Goal: Use online tool/utility: Utilize a website feature to perform a specific function

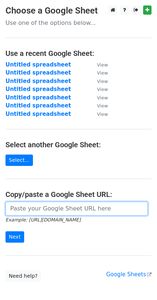
click at [57, 202] on input "url" at bounding box center [76, 209] width 142 height 14
paste input "[URL][DOMAIN_NAME]"
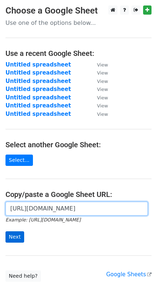
type input "[URL][DOMAIN_NAME]"
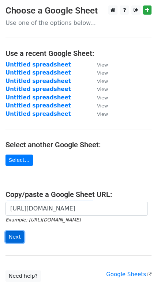
scroll to position [0, 0]
click at [14, 231] on input "Next" at bounding box center [14, 236] width 19 height 11
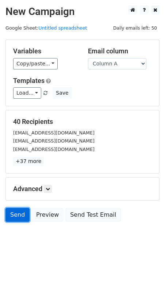
click at [15, 208] on link "Send" at bounding box center [17, 215] width 24 height 14
